Goal: Information Seeking & Learning: Learn about a topic

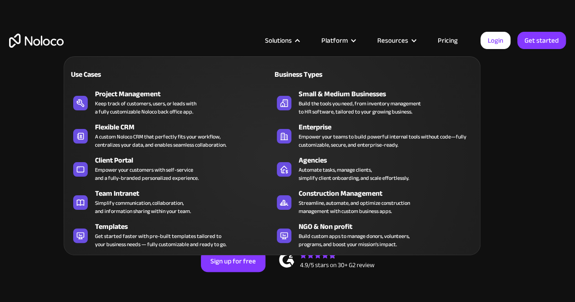
click at [290, 35] on div "Solutions" at bounding box center [278, 41] width 27 height 12
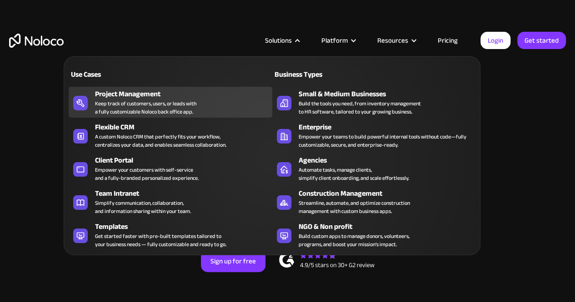
click at [146, 100] on div "Keep track of customers, users, or leads with a fully customizable Noloco back …" at bounding box center [145, 107] width 101 height 16
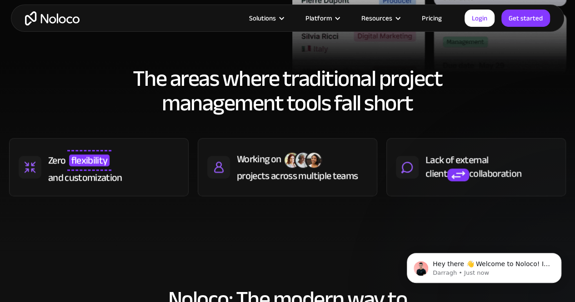
scroll to position [374, 0]
click at [148, 80] on h2 "The areas where traditional project management tools fall short" at bounding box center [287, 90] width 556 height 49
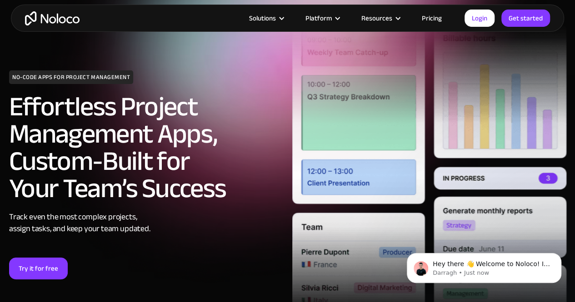
scroll to position [0, 0]
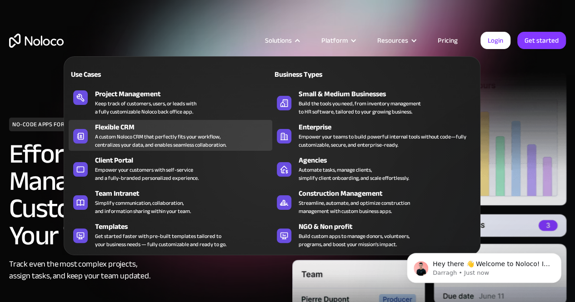
click at [157, 142] on div "A custom Noloco CRM that perfectly fits your workflow, centralizes your data, a…" at bounding box center [160, 141] width 131 height 16
